Goal: Communication & Community: Answer question/provide support

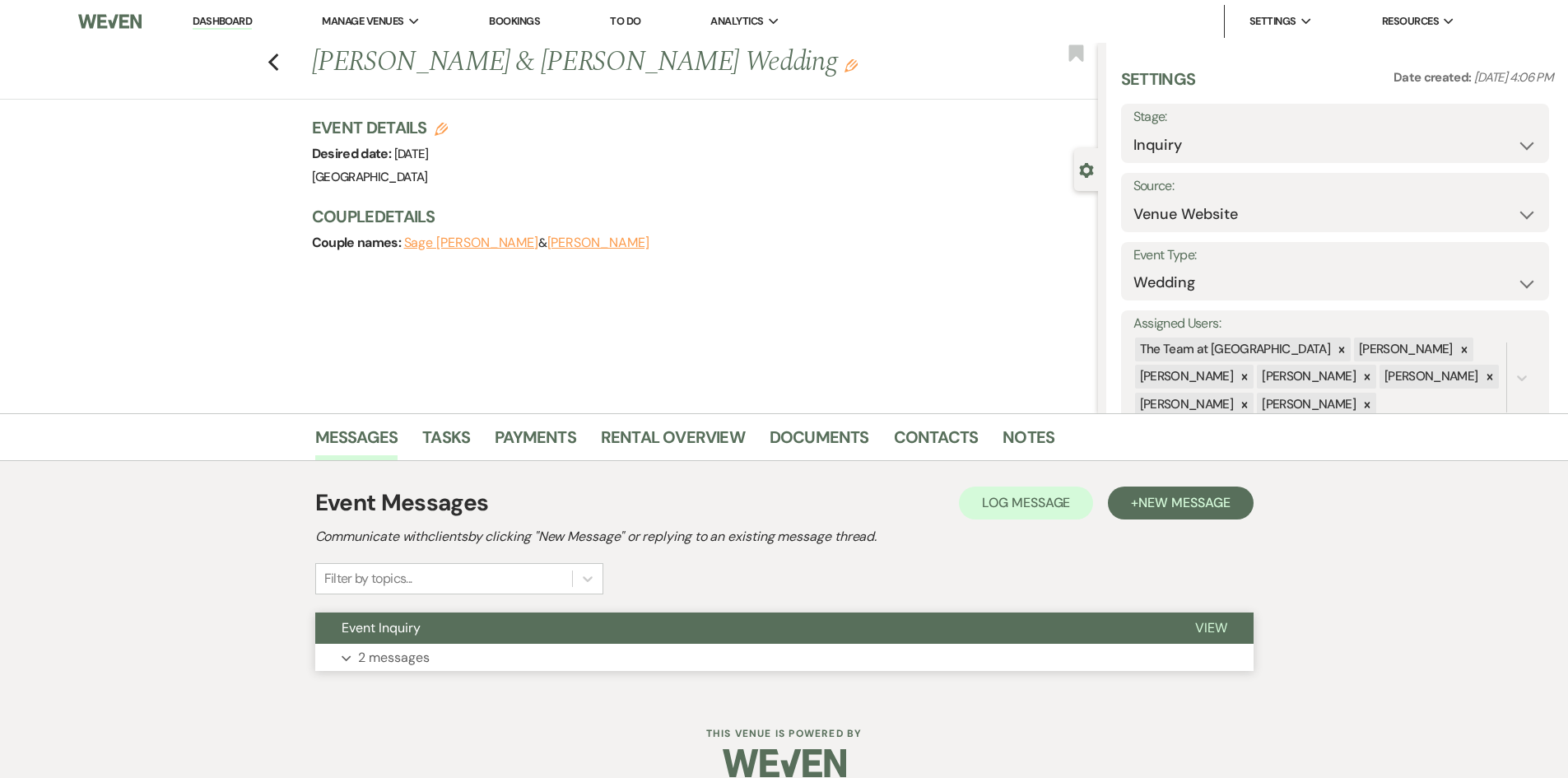
click at [1211, 632] on span "View" at bounding box center [1211, 628] width 32 height 17
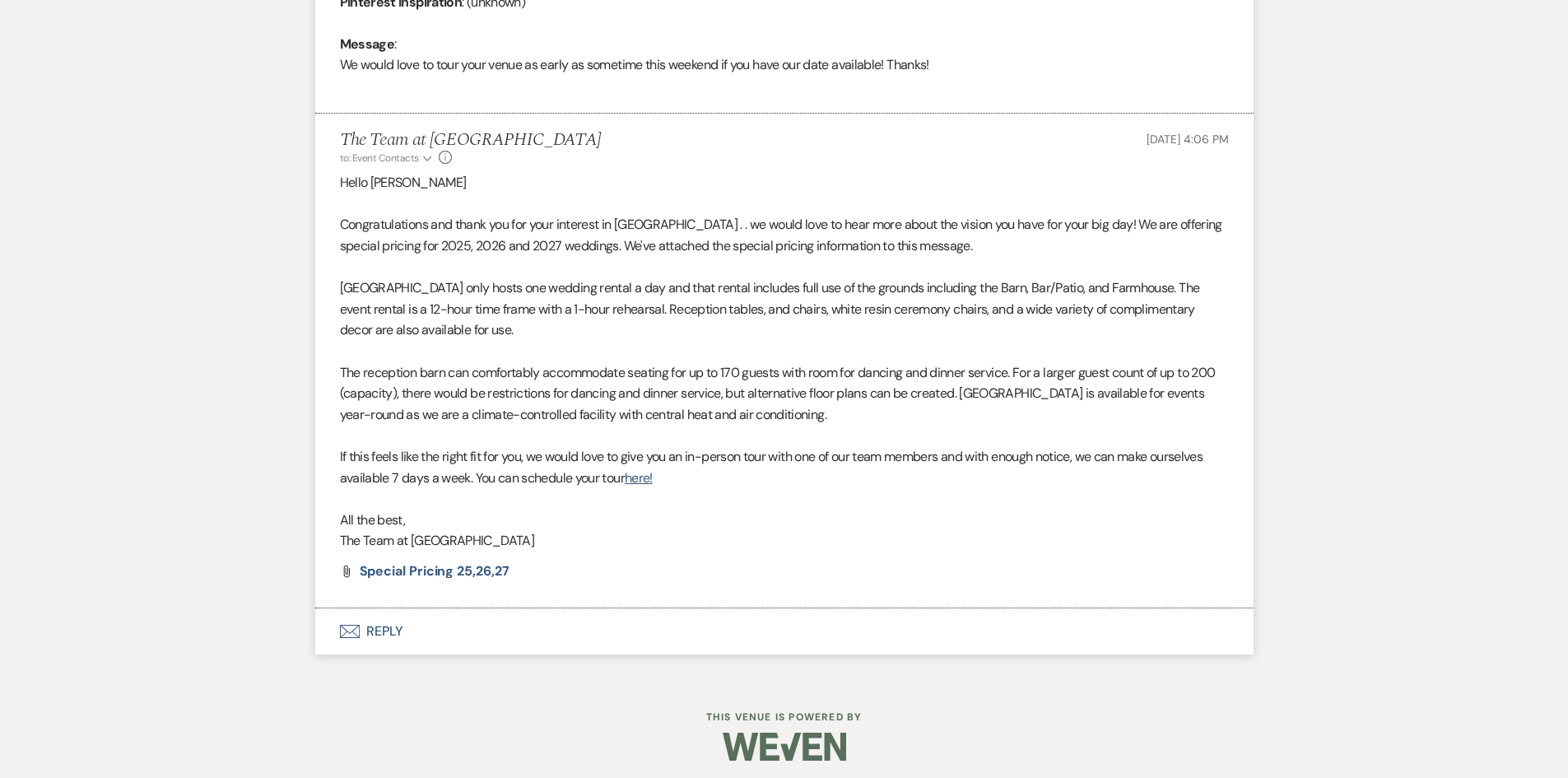
scroll to position [851, 0]
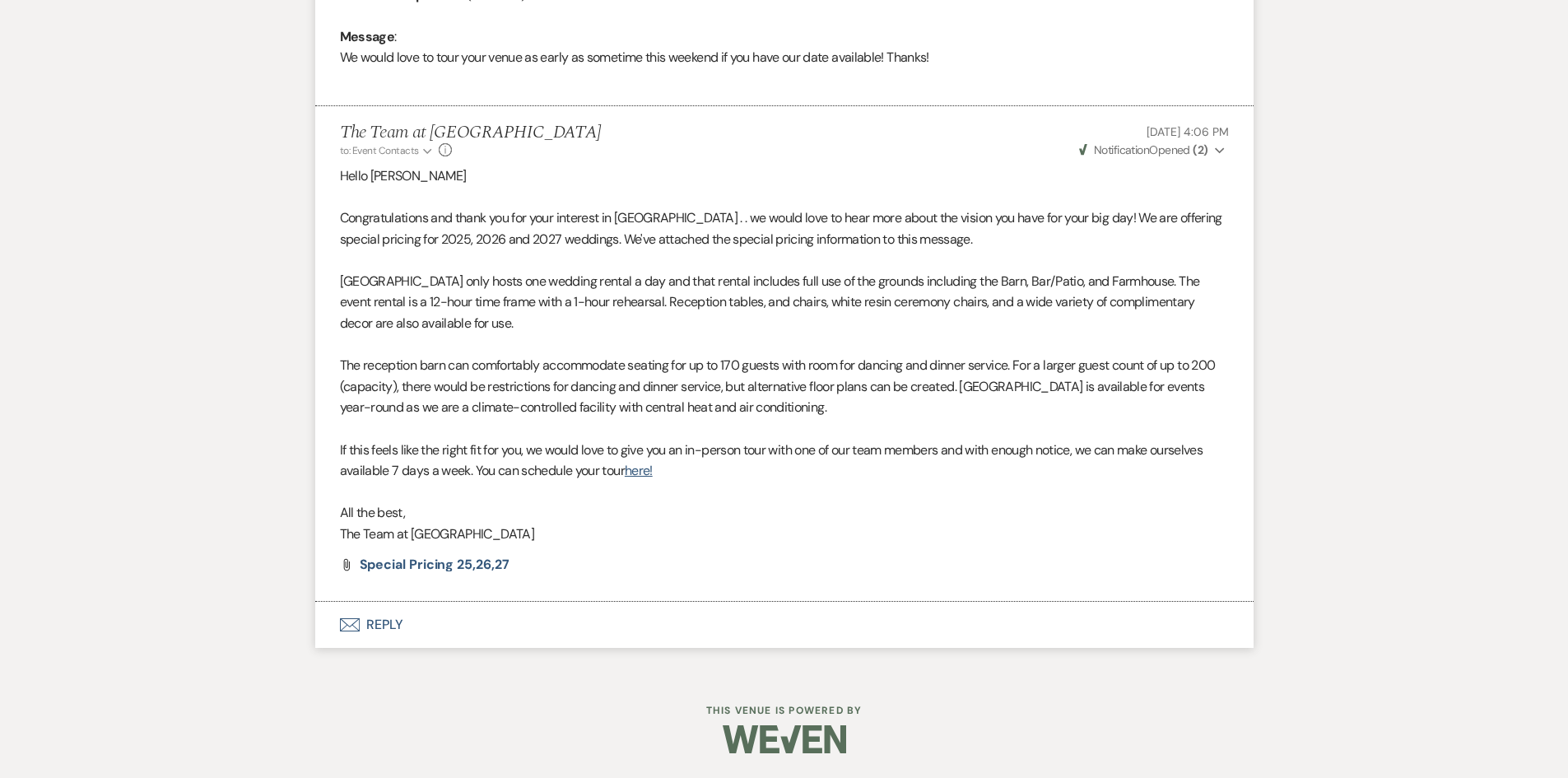
click at [386, 619] on button "Envelope Reply" at bounding box center [784, 625] width 938 height 46
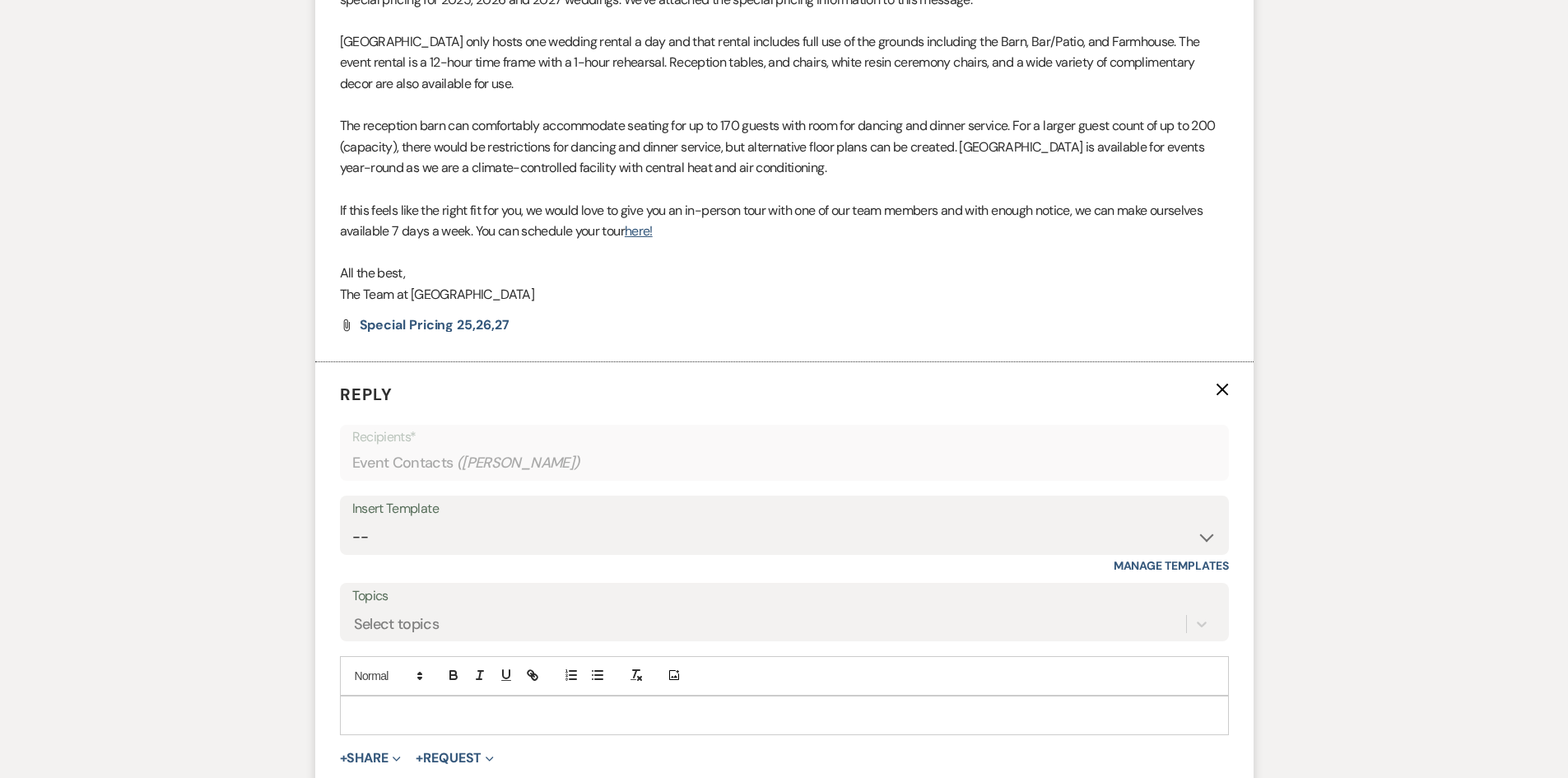
scroll to position [1098, 0]
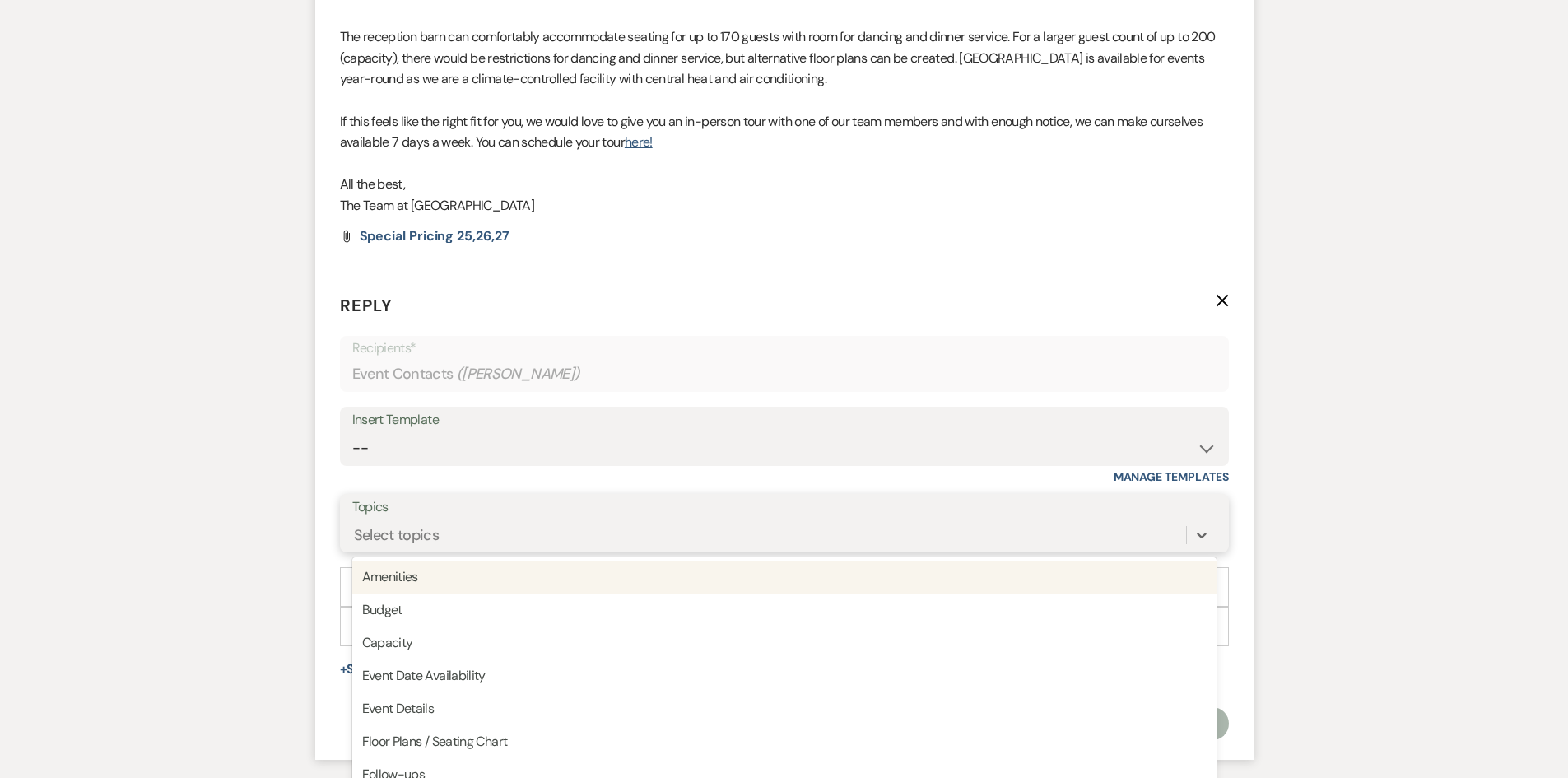
click at [445, 551] on div "option Amenities focused, 1 of 20. 20 results available. Use Up and Down to cho…" at bounding box center [784, 535] width 864 height 31
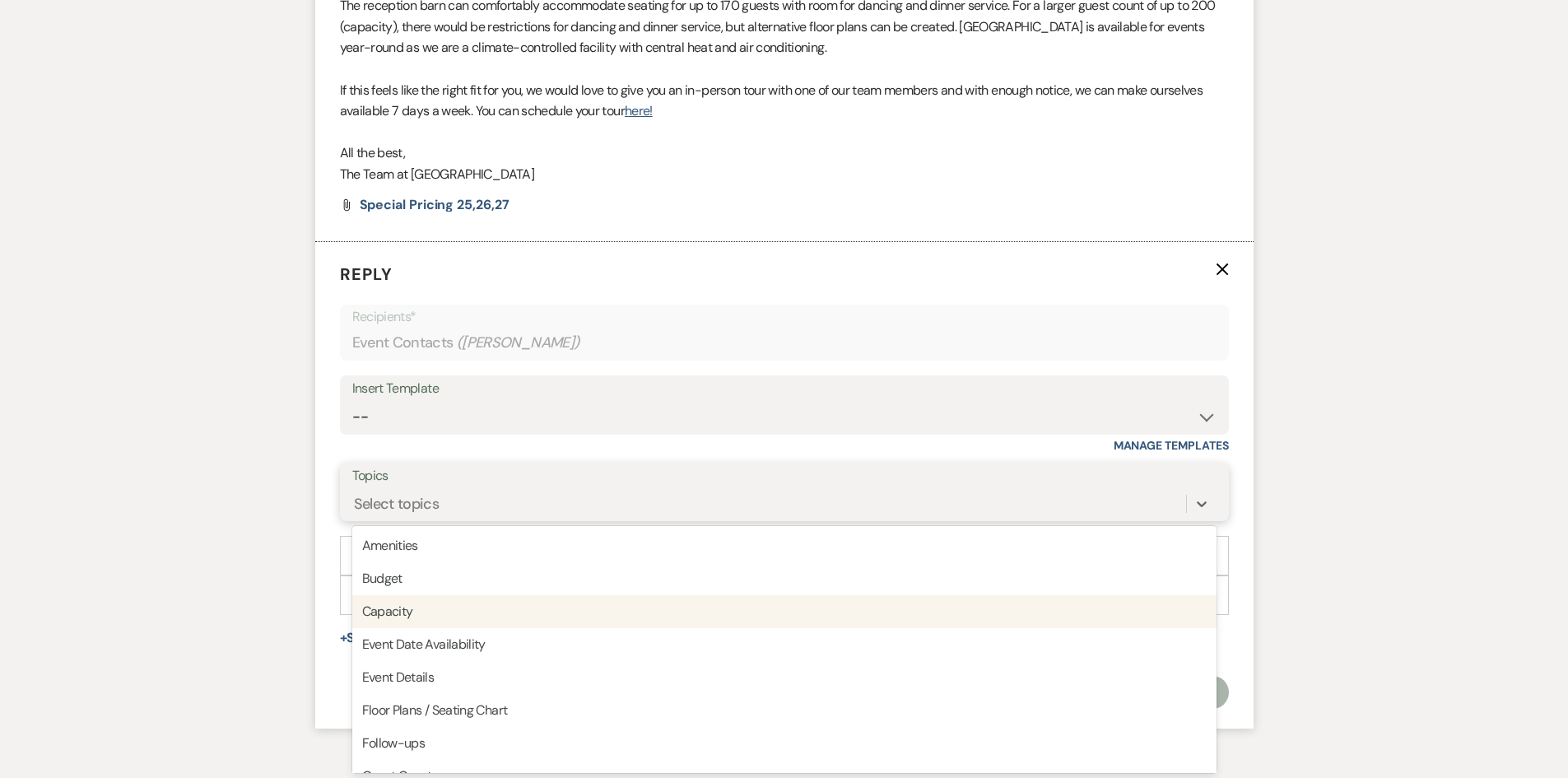
scroll to position [1212, 0]
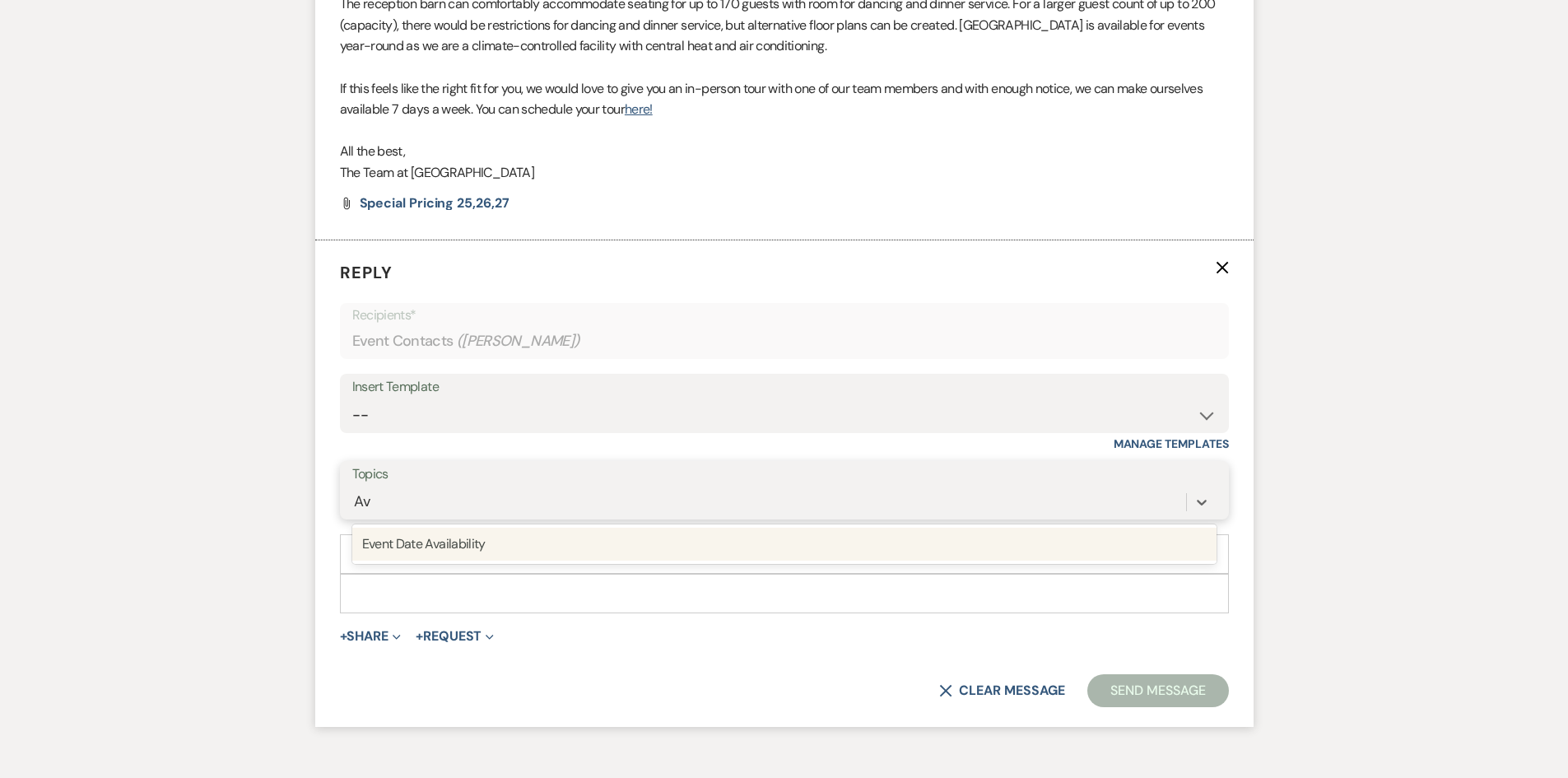
type input "Ava"
click at [454, 540] on div "Event Date Availability" at bounding box center [784, 544] width 864 height 33
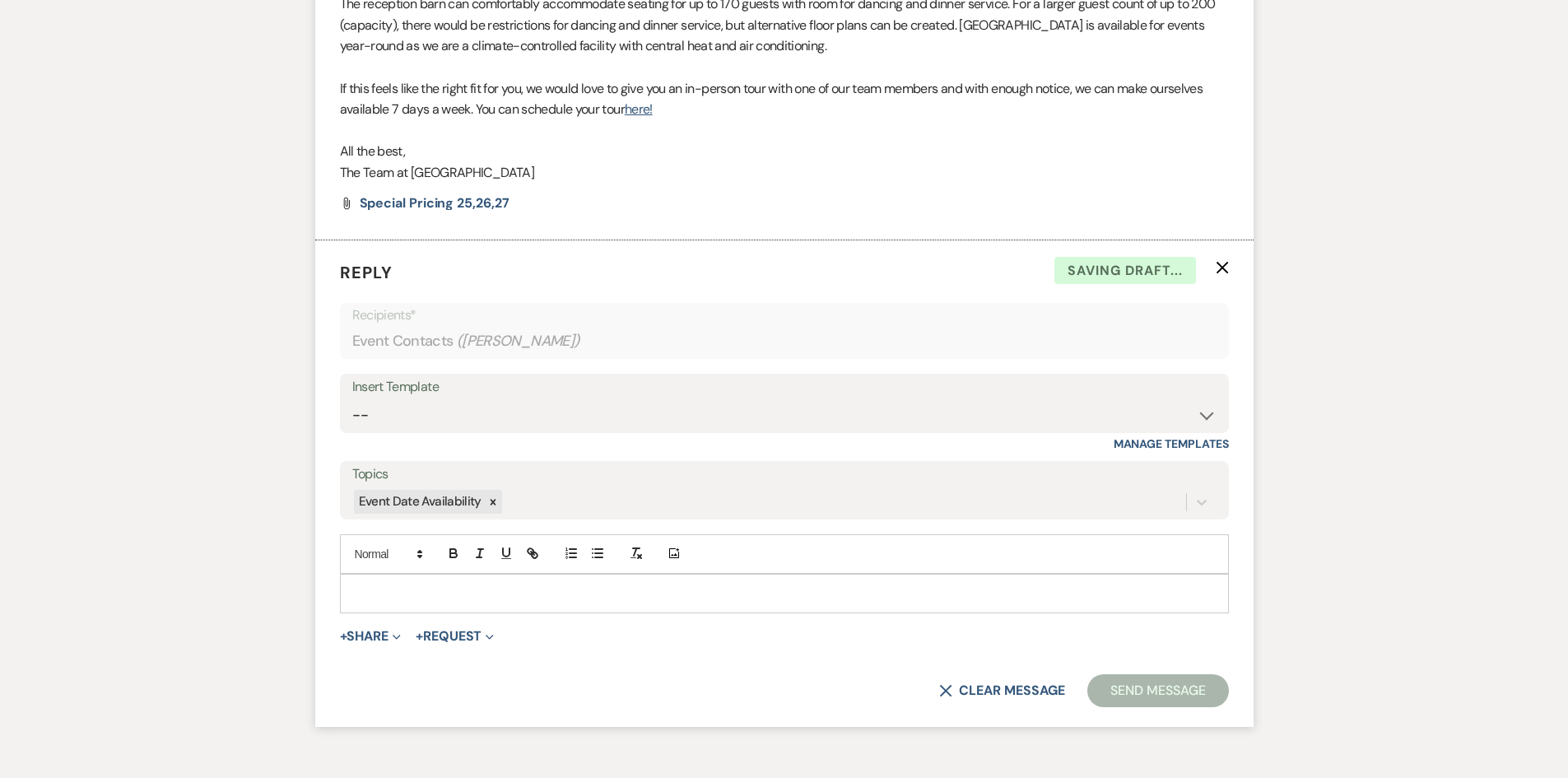
click at [384, 581] on div at bounding box center [784, 594] width 887 height 38
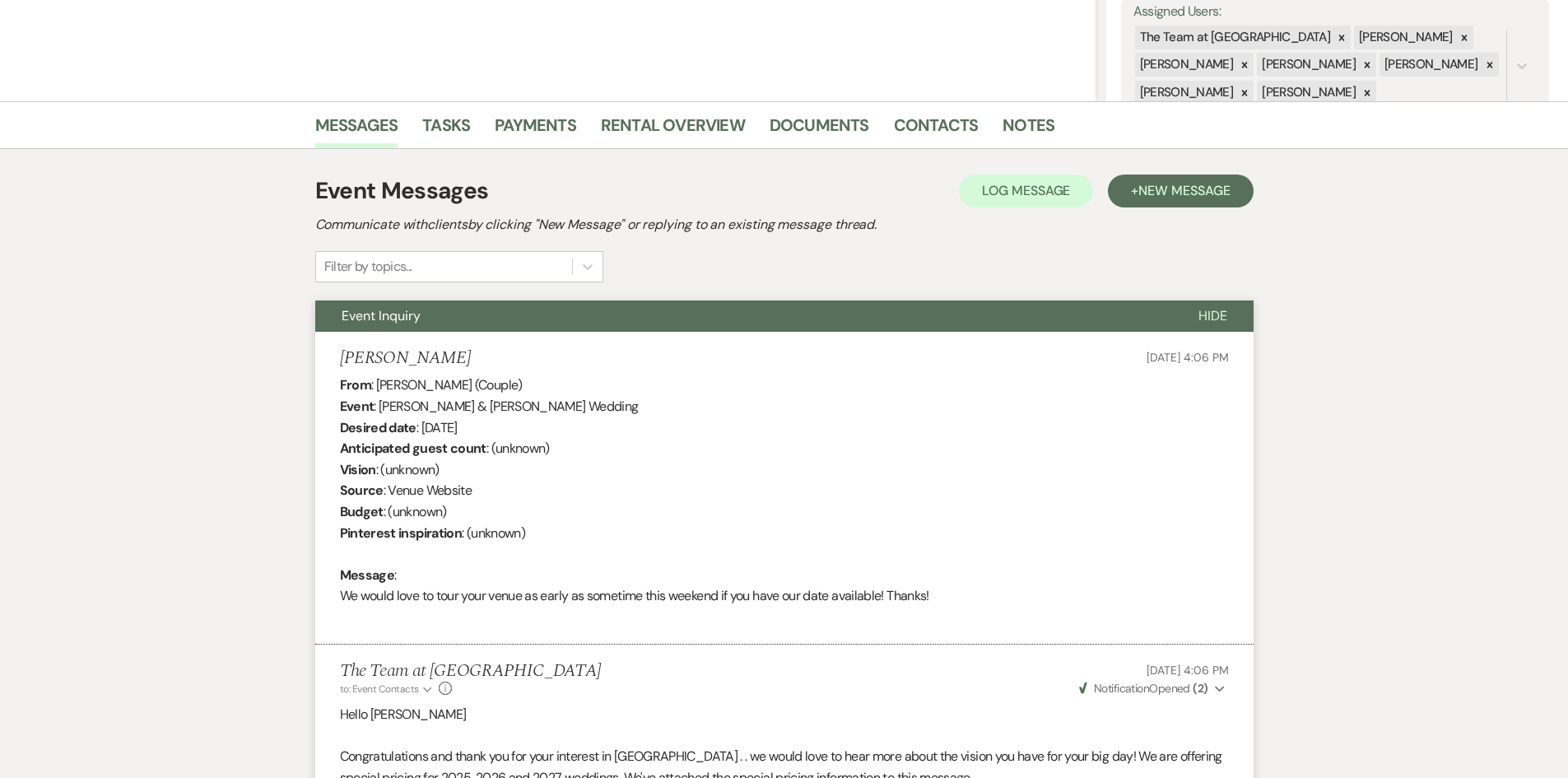
scroll to position [306, 0]
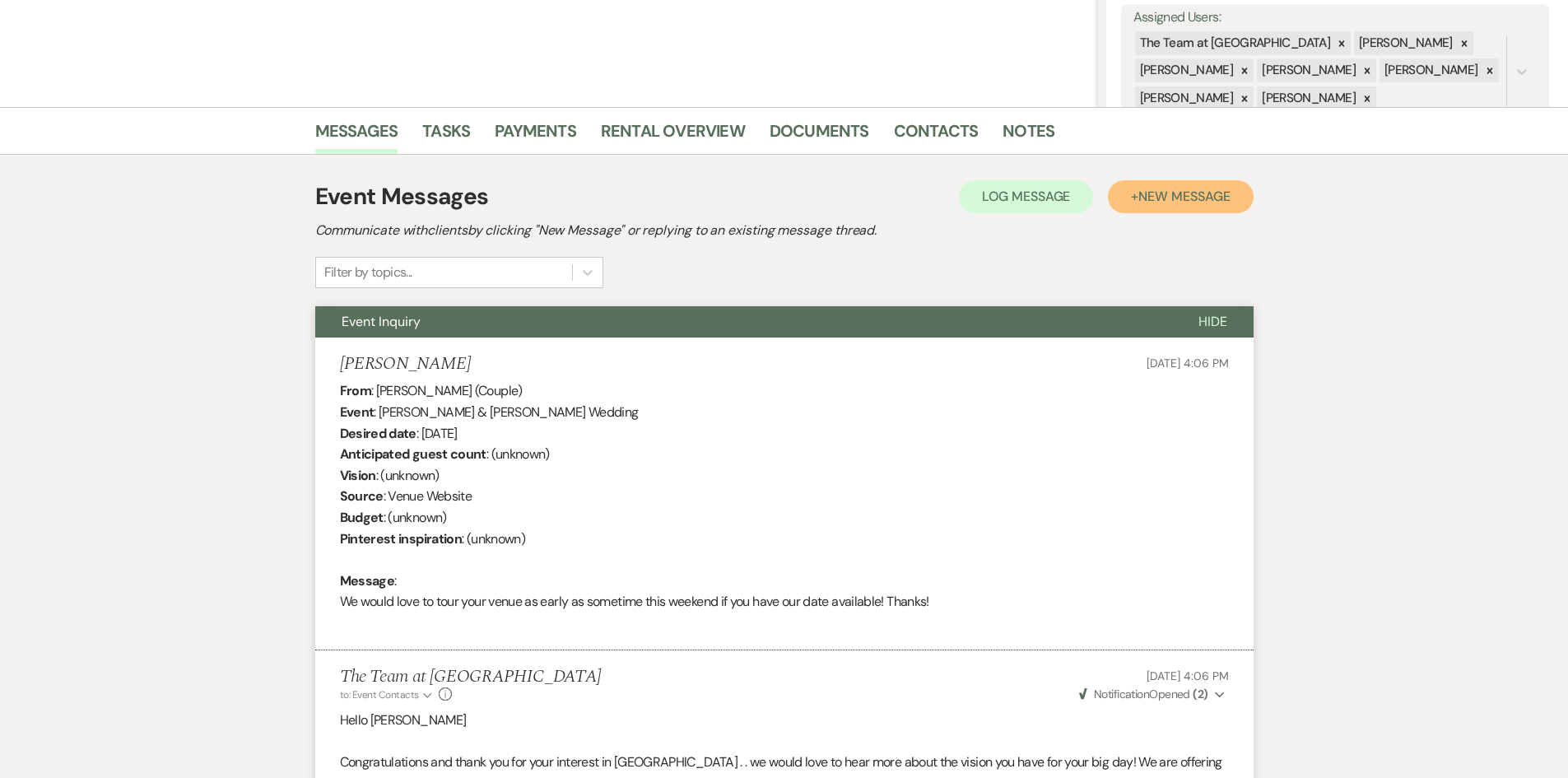
click at [1166, 200] on span "New Message" at bounding box center [1184, 196] width 92 height 17
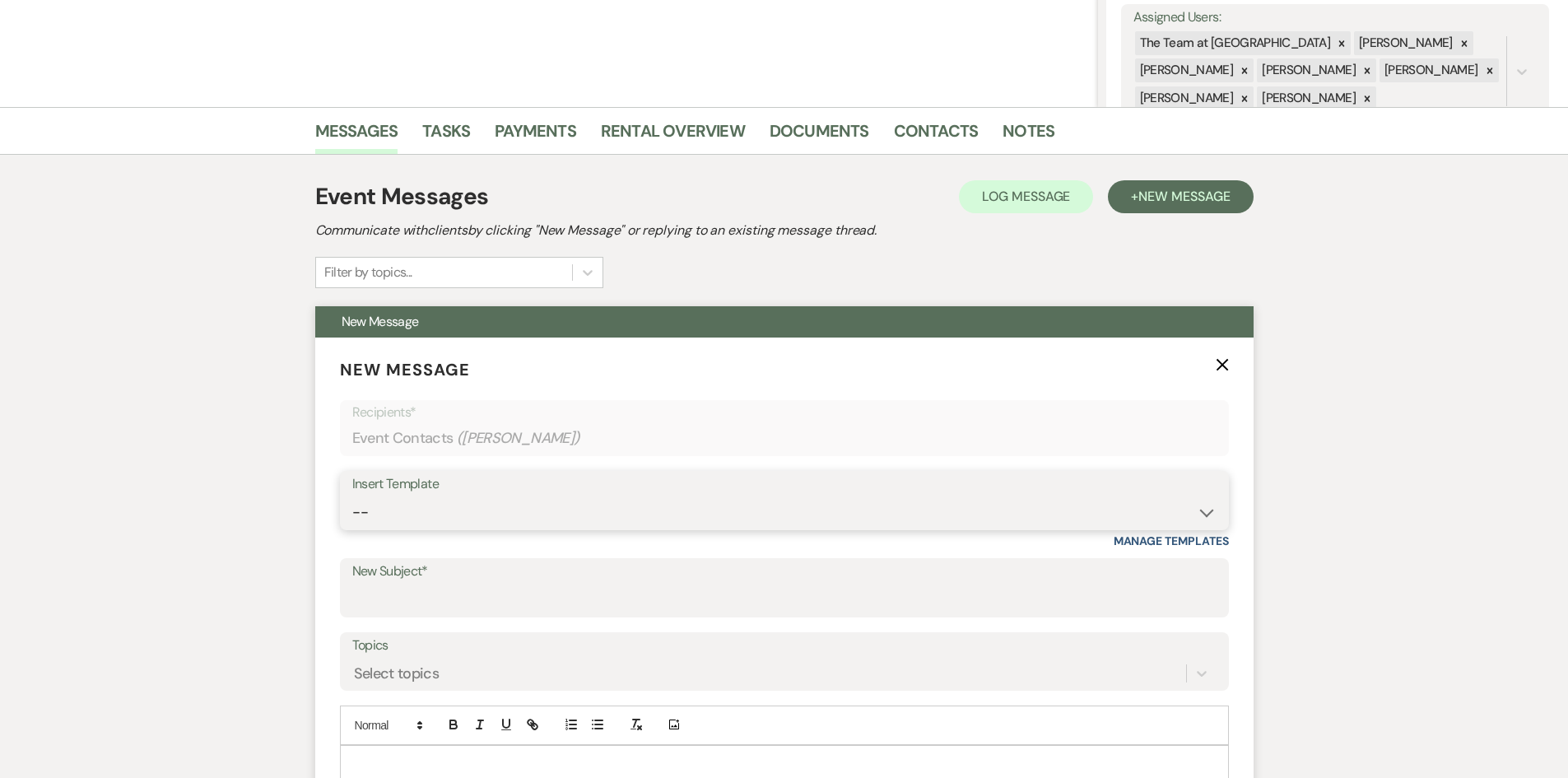
click at [1202, 514] on select "-- Initial Inquiry Auto Response - Weddings Contract - Corporate & Private Even…" at bounding box center [784, 512] width 864 height 32
select select "1181"
click at [352, 497] on select "-- Initial Inquiry Auto Response - Weddings Contract - Corporate & Private Even…" at bounding box center [784, 512] width 864 height 32
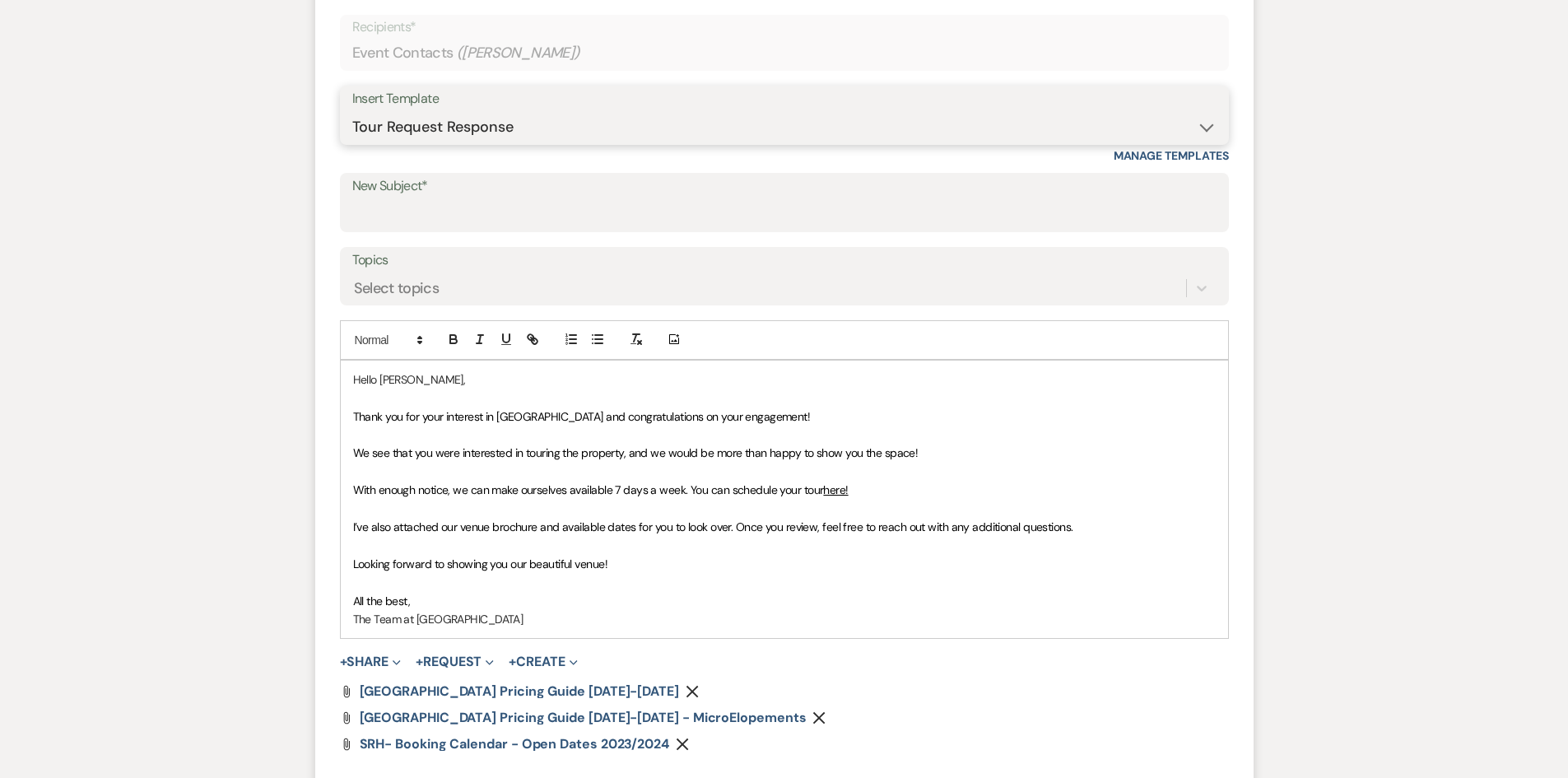
scroll to position [718, 0]
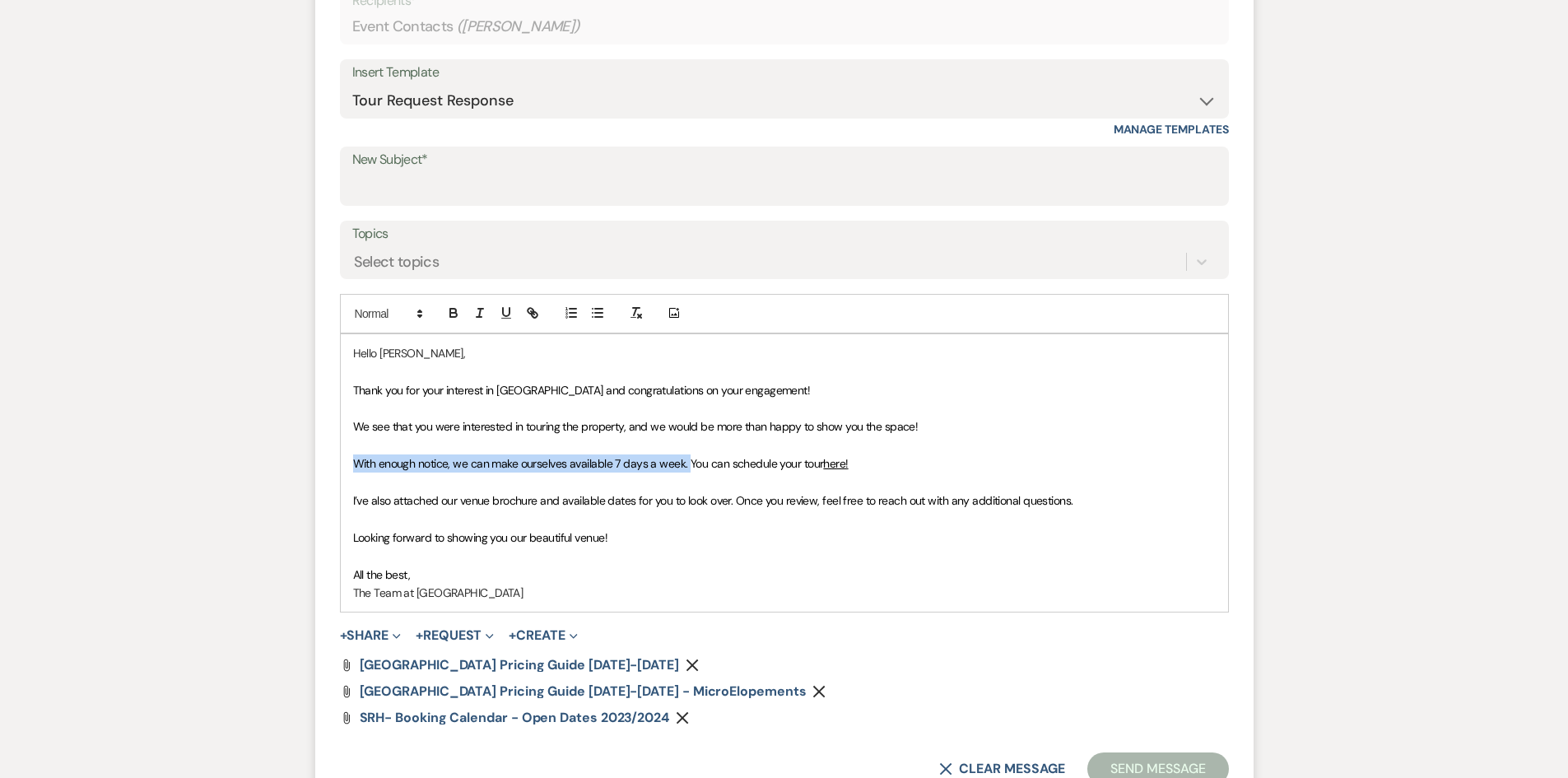
drag, startPoint x: 687, startPoint y: 462, endPoint x: 330, endPoint y: 467, distance: 357.0
click at [330, 467] on form "New Message X Draft Recipients* Event Contacts ( Christopher Crane ) Insert Tem…" at bounding box center [784, 366] width 938 height 880
click at [354, 499] on span "I’ve also attached our venue brochure and available dates for you to look over.…" at bounding box center [713, 500] width 720 height 15
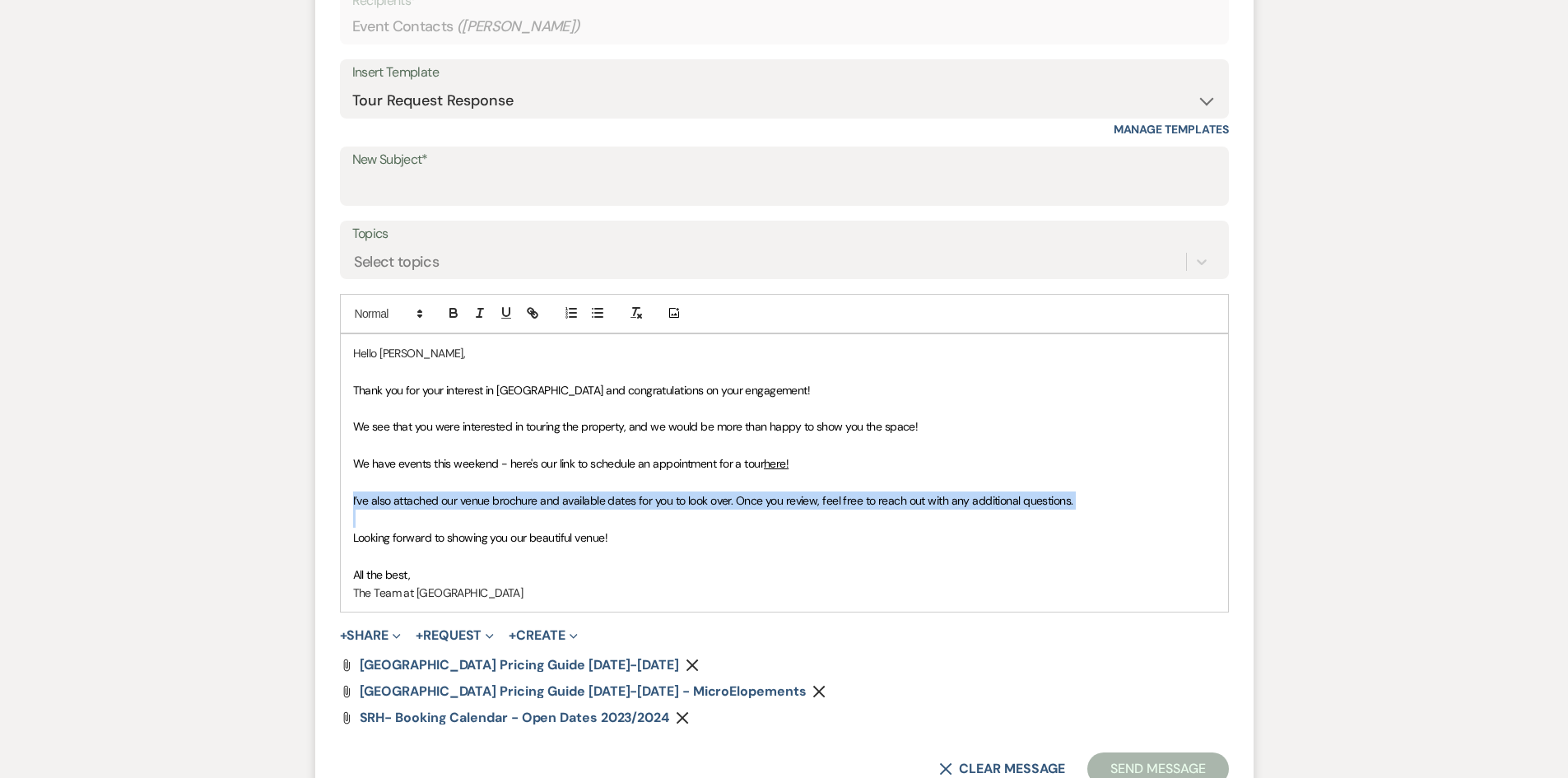
drag, startPoint x: 351, startPoint y: 498, endPoint x: 361, endPoint y: 513, distance: 18.0
click at [361, 513] on div "Hello Christopher, Thank you for your interest in Stone Ridge Hollow and congra…" at bounding box center [784, 473] width 887 height 278
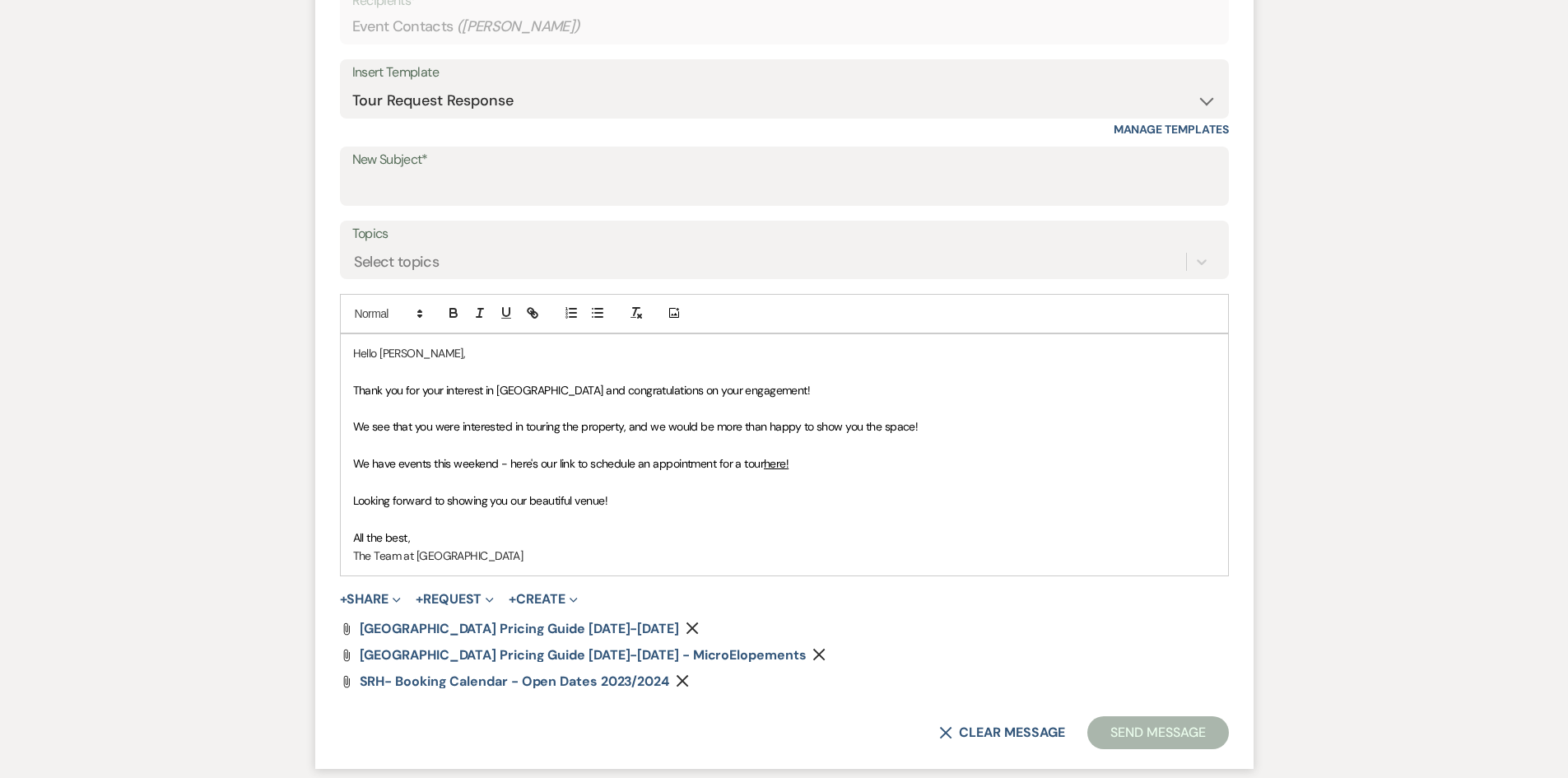
click at [686, 624] on icon "Remove" at bounding box center [692, 628] width 13 height 13
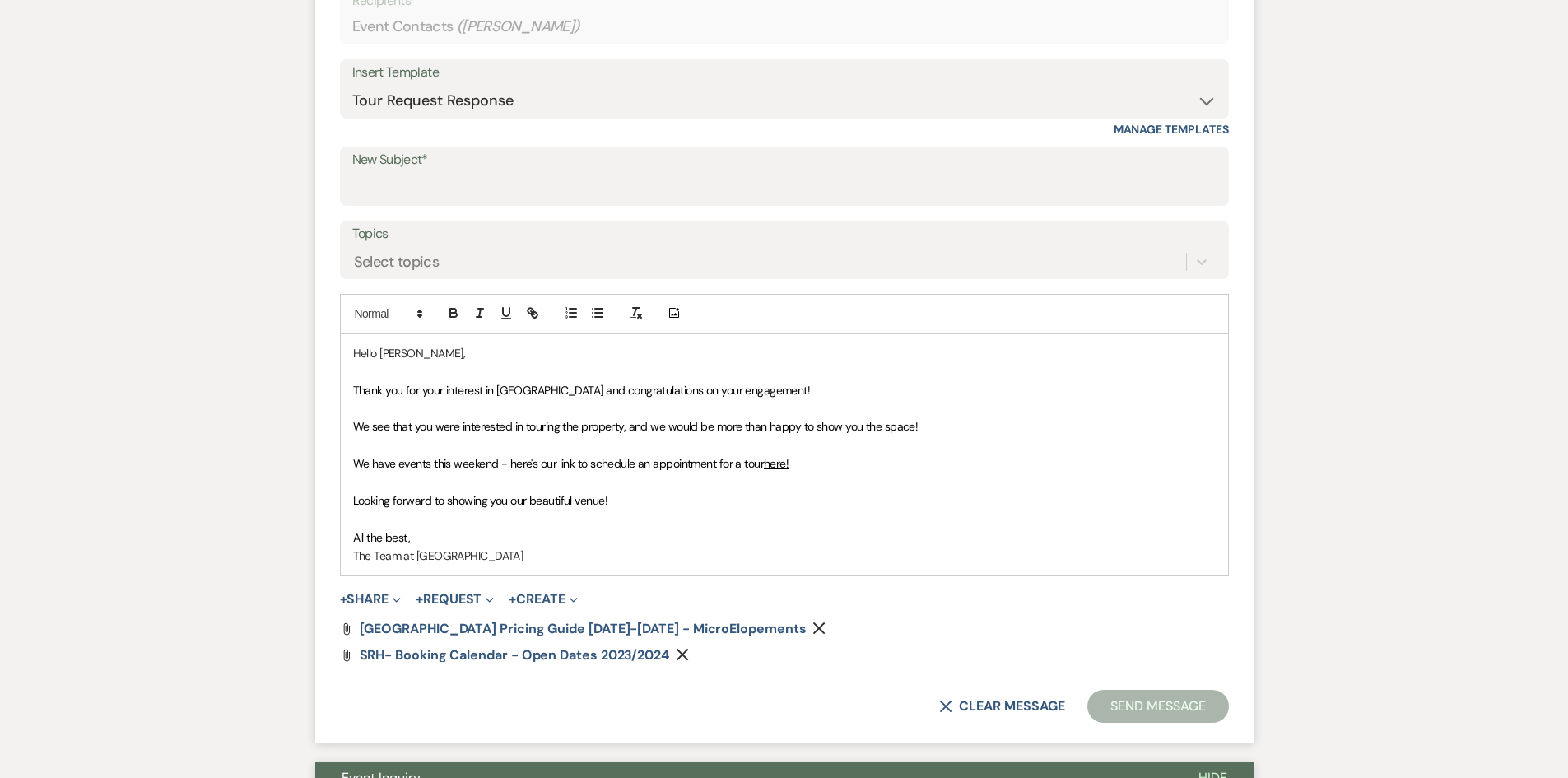
click at [813, 623] on button "Remove" at bounding box center [822, 628] width 20 height 14
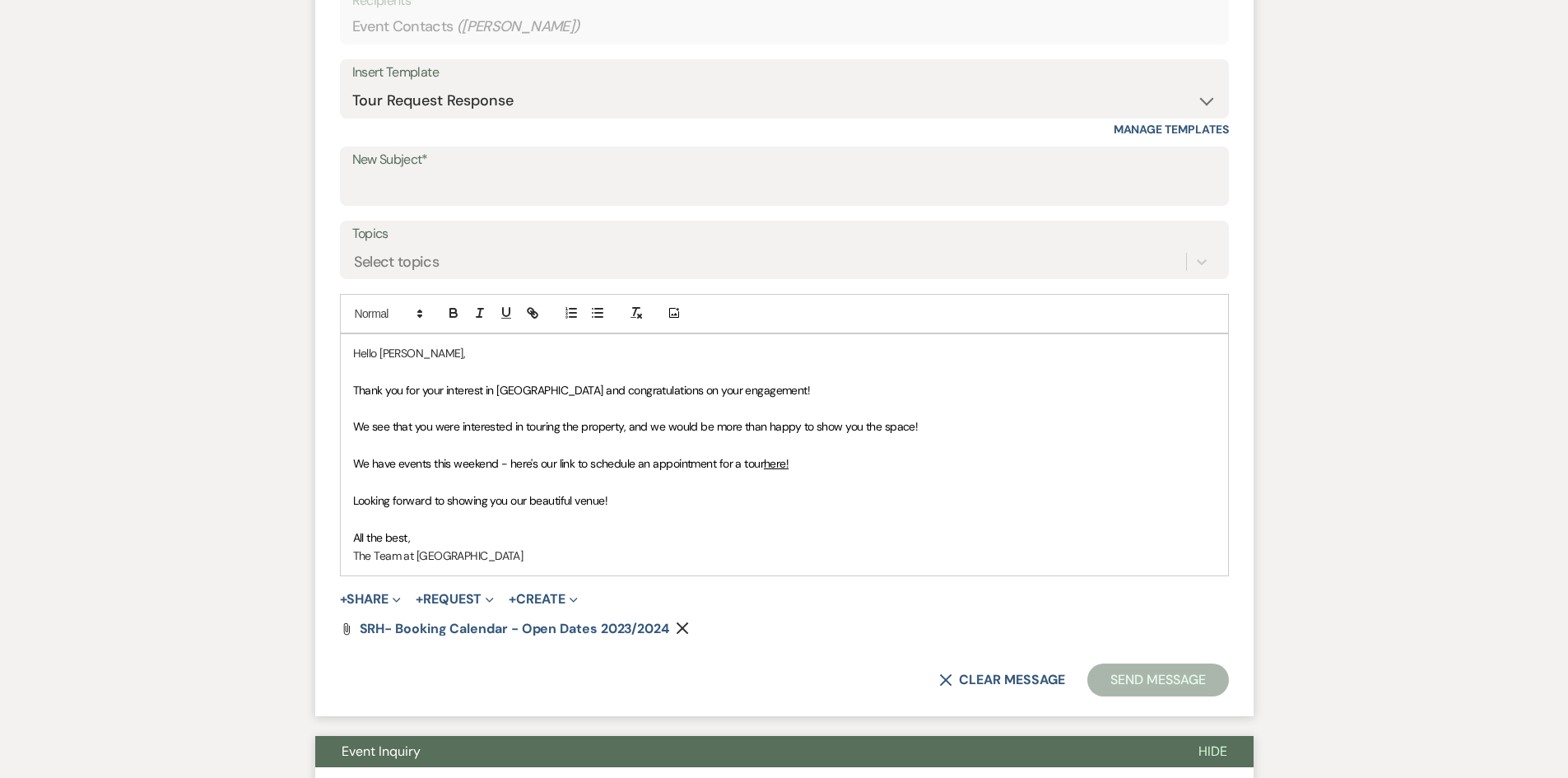
click at [679, 629] on icon "Remove" at bounding box center [682, 628] width 13 height 13
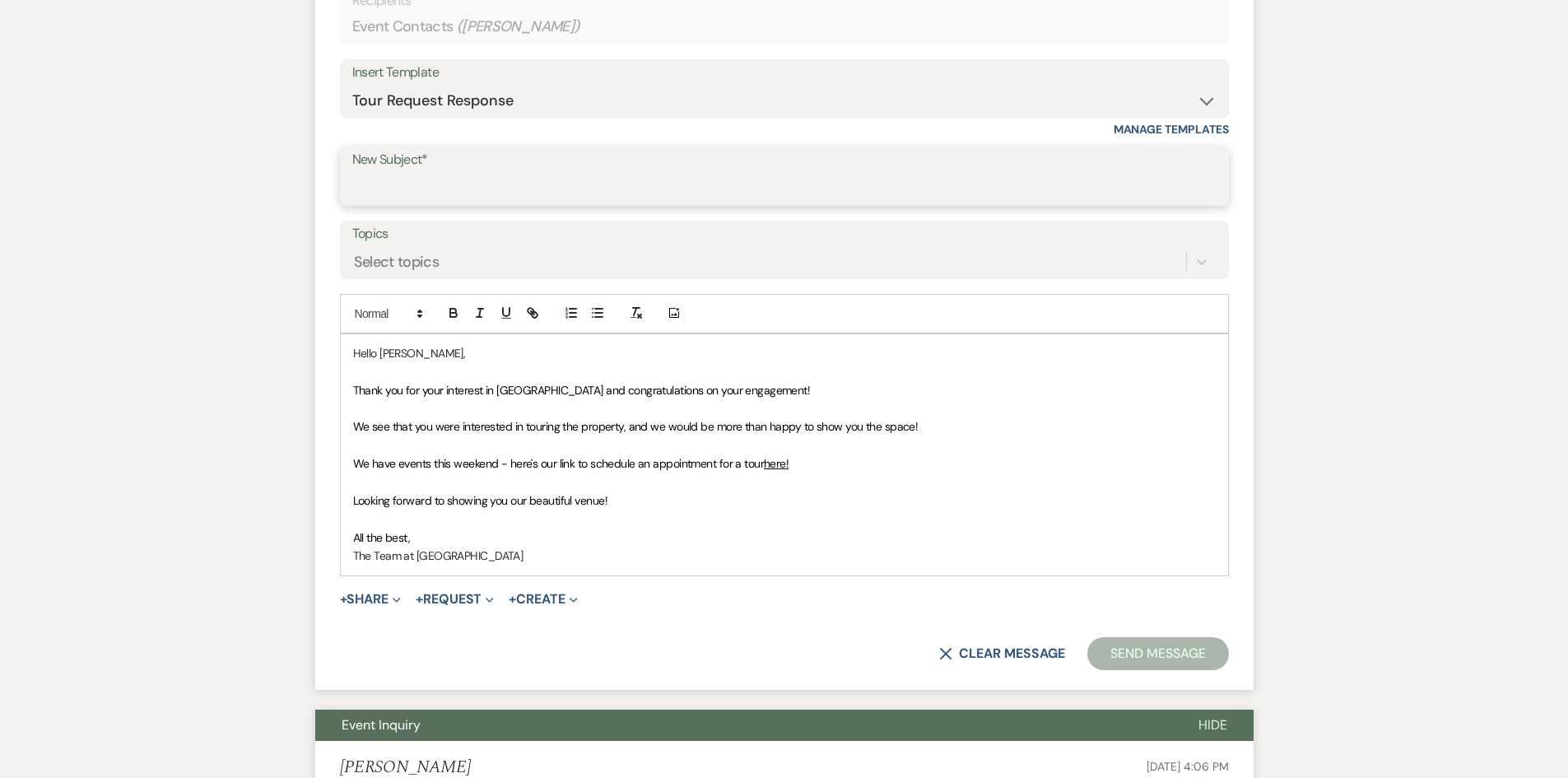
click at [388, 185] on input "New Subject*" at bounding box center [784, 188] width 864 height 32
type input "Availability"
click at [1146, 655] on button "Send Message" at bounding box center [1157, 654] width 141 height 33
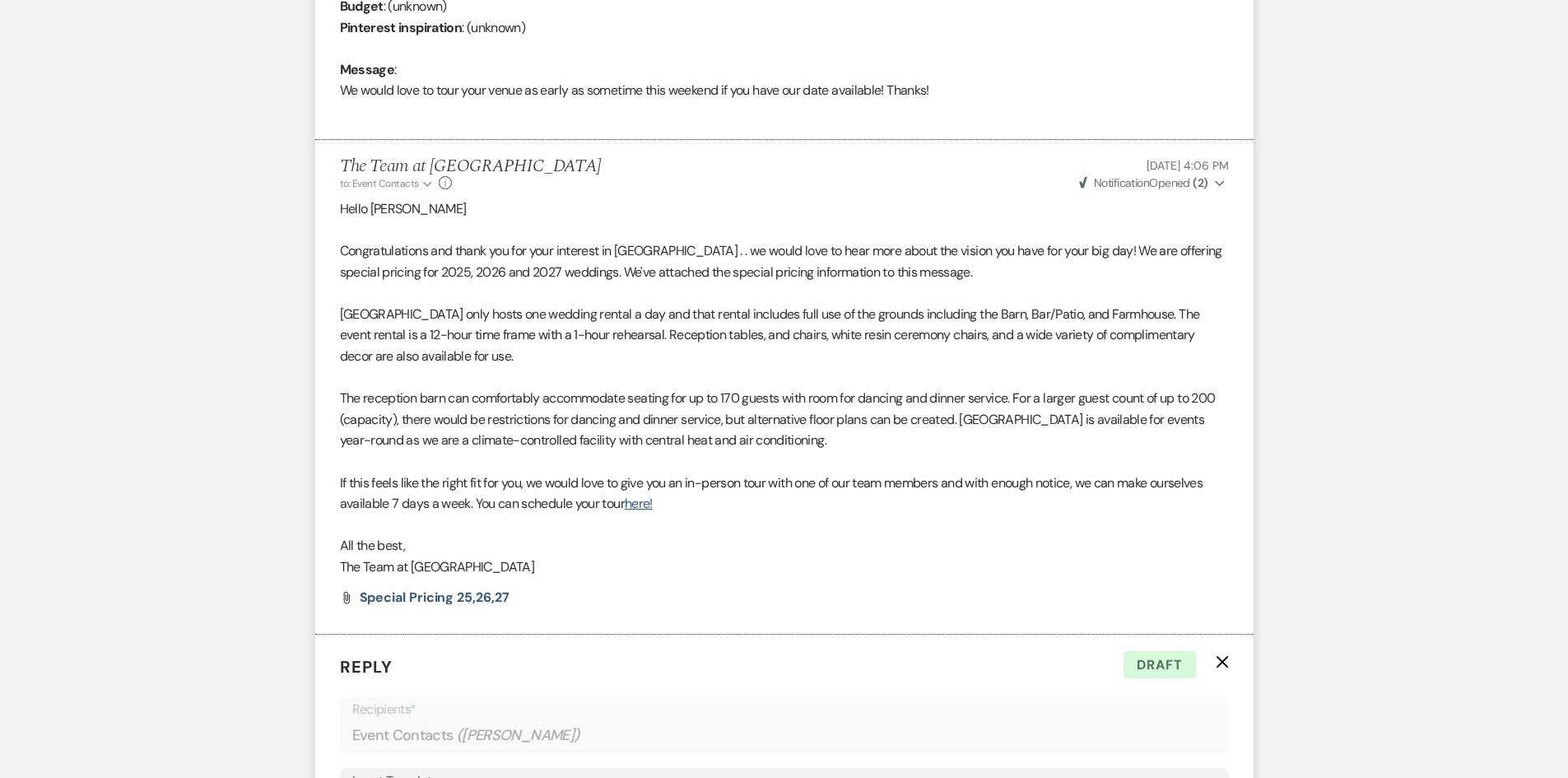
scroll to position [1308, 0]
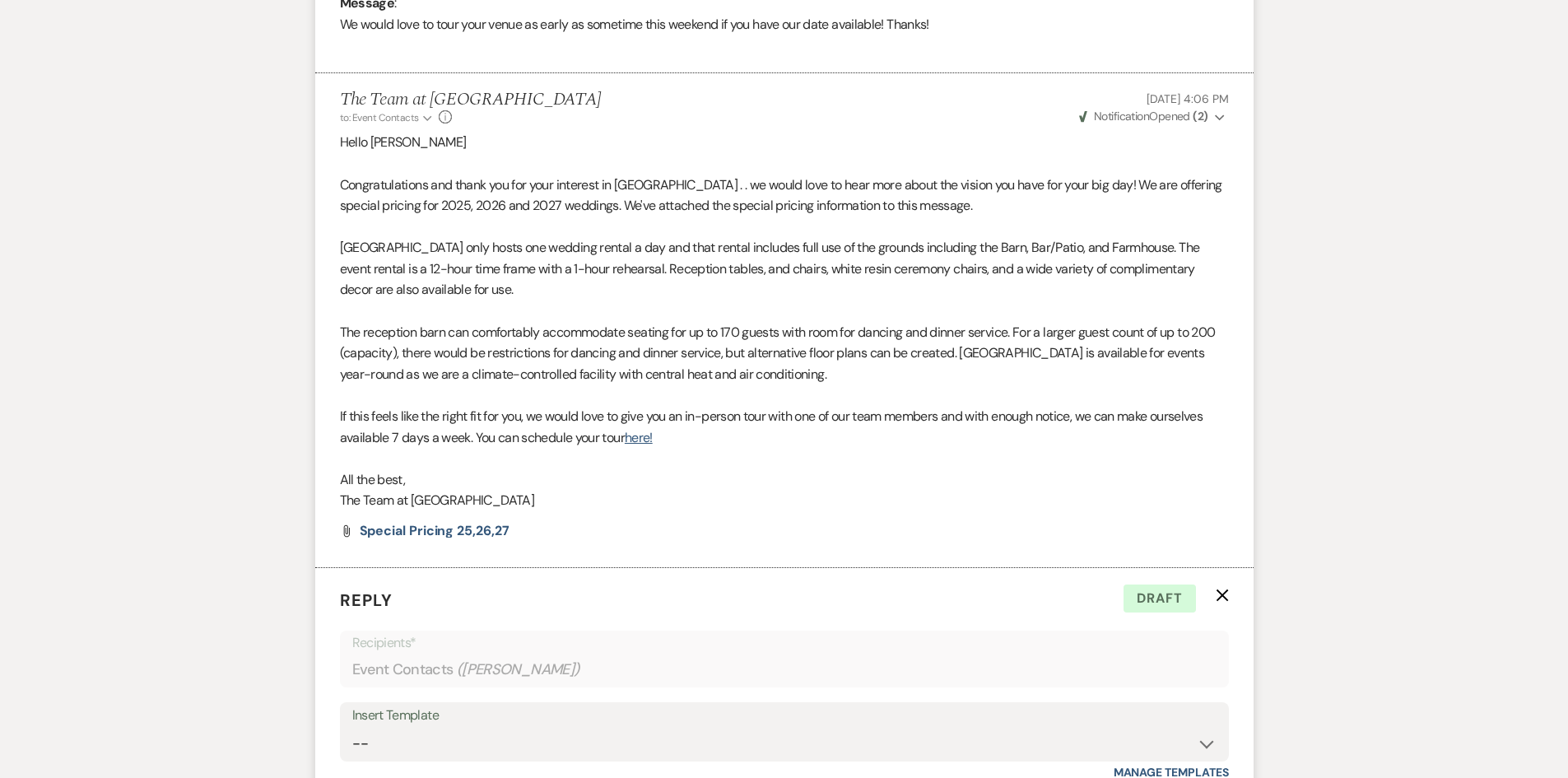
click at [1224, 588] on icon "X" at bounding box center [1222, 594] width 13 height 13
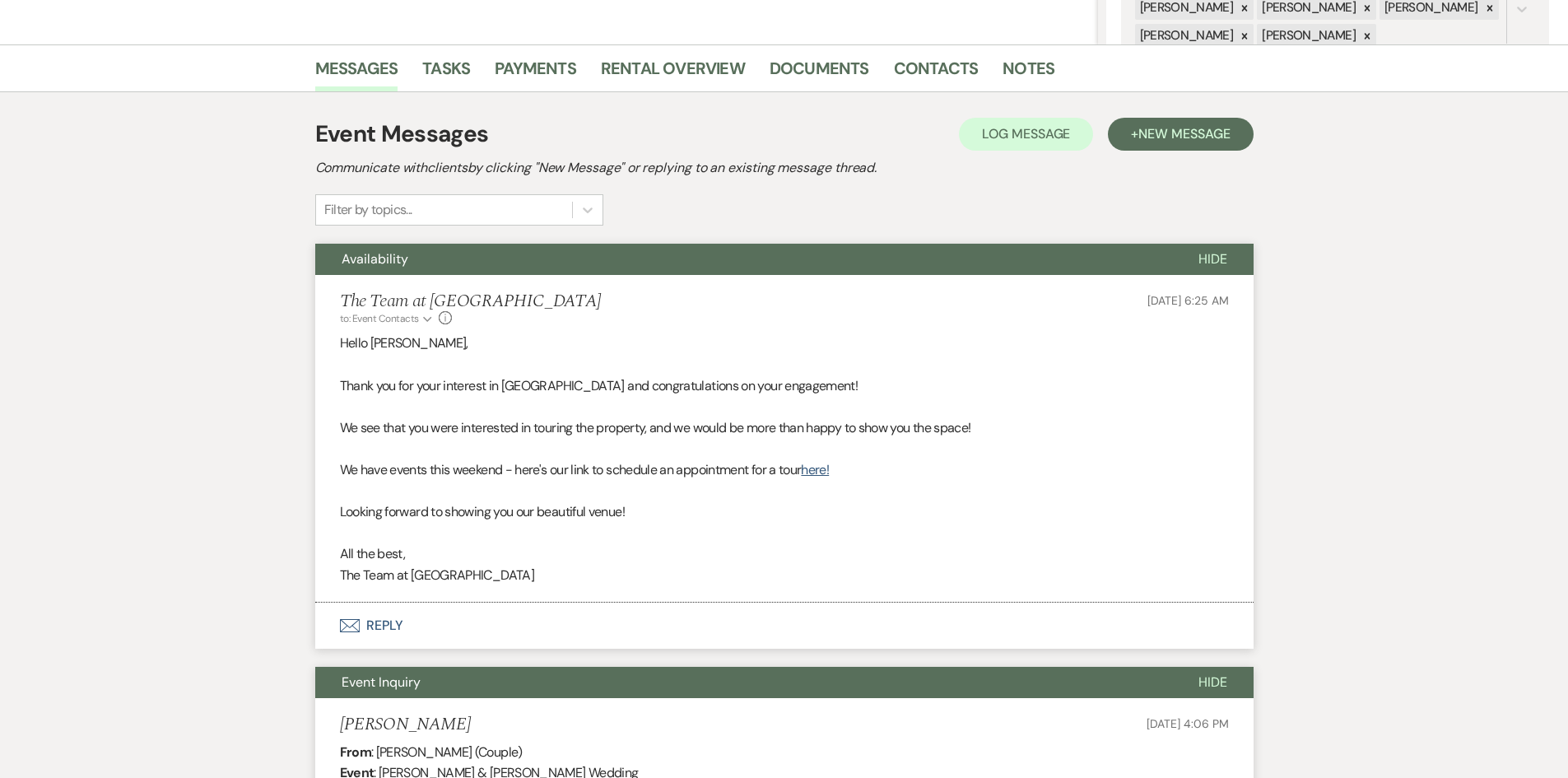
scroll to position [0, 0]
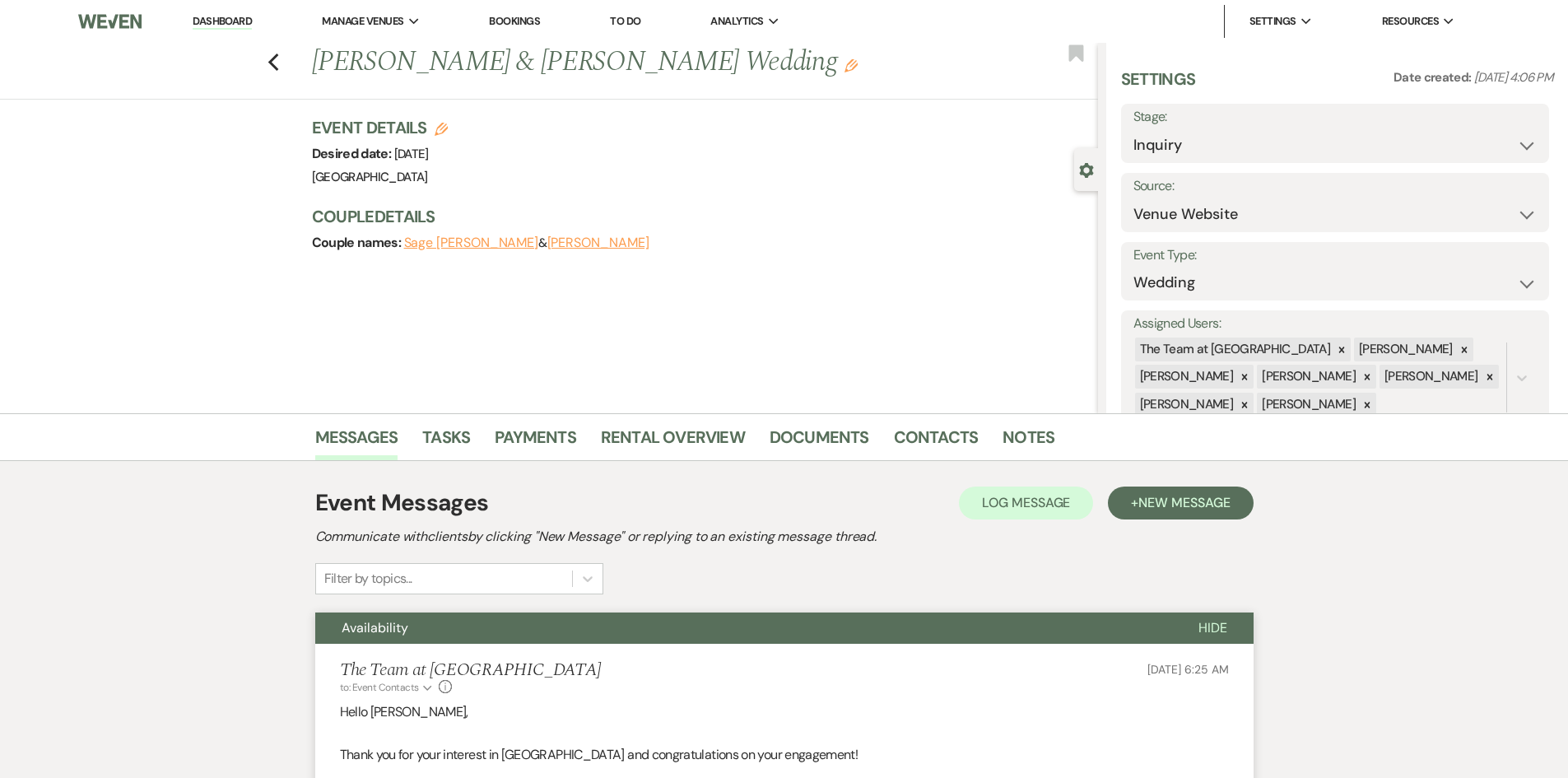
click at [214, 16] on link "Dashboard" at bounding box center [222, 21] width 59 height 15
